Goal: Transaction & Acquisition: Book appointment/travel/reservation

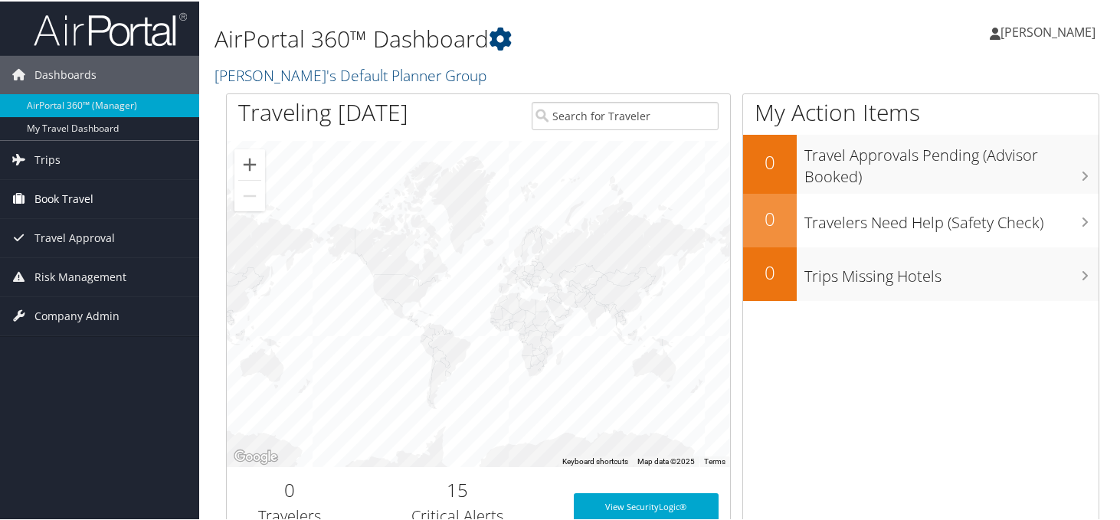
click at [109, 199] on link "Book Travel" at bounding box center [99, 197] width 199 height 38
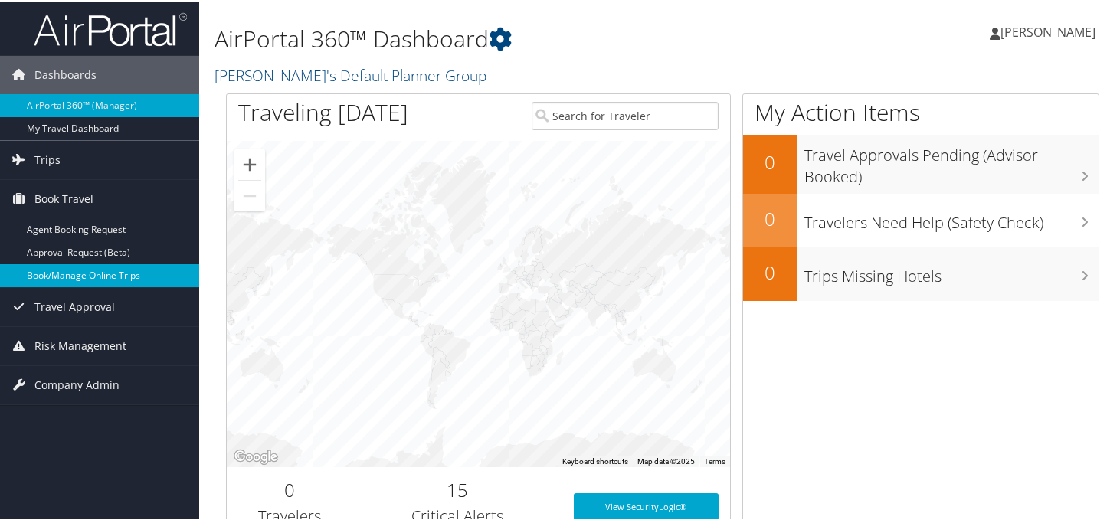
click at [102, 273] on link "Book/Manage Online Trips" at bounding box center [99, 274] width 199 height 23
